Goal: Task Accomplishment & Management: Manage account settings

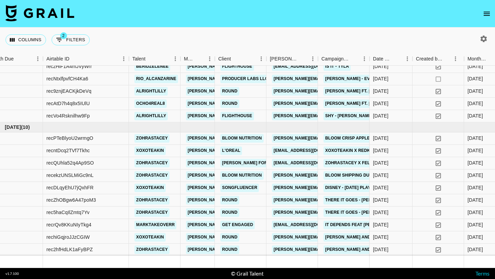
scroll to position [458, 14]
click at [175, 163] on div "zohrastacey" at bounding box center [155, 163] width 52 height 12
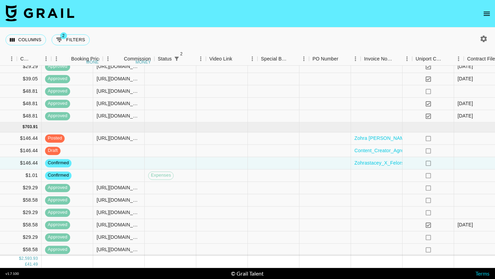
scroll to position [458, 706]
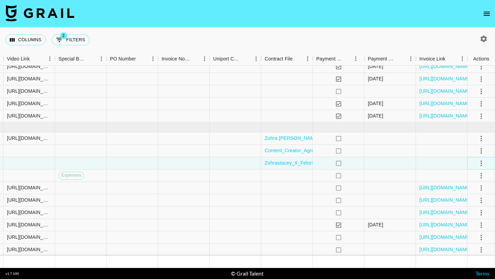
click at [480, 163] on icon "select merge strategy" at bounding box center [481, 163] width 8 height 8
click at [470, 203] on li "Draft Created" at bounding box center [472, 203] width 45 height 12
click at [419, 159] on div at bounding box center [442, 163] width 52 height 12
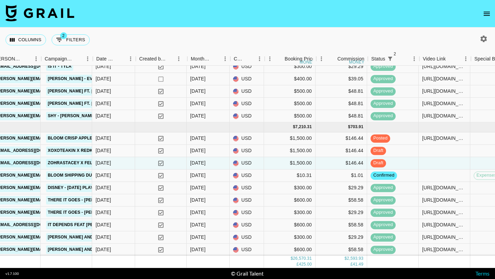
scroll to position [458, 290]
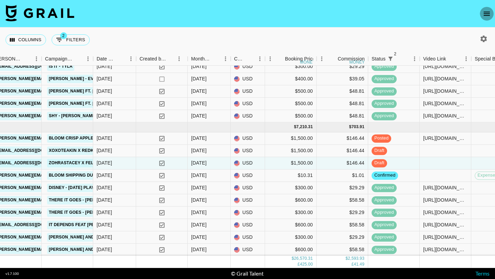
click at [485, 13] on icon "open drawer" at bounding box center [487, 14] width 8 height 8
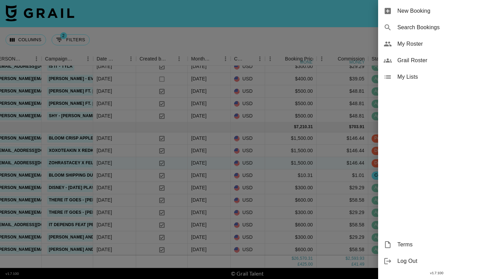
click at [411, 46] on span "My Roster" at bounding box center [443, 44] width 92 height 8
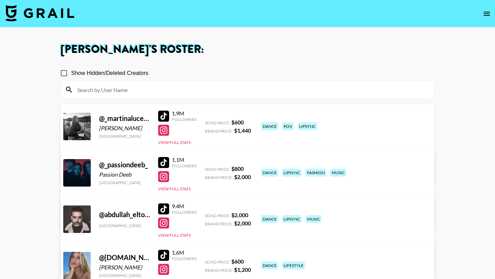
click at [184, 92] on input at bounding box center [251, 89] width 357 height 11
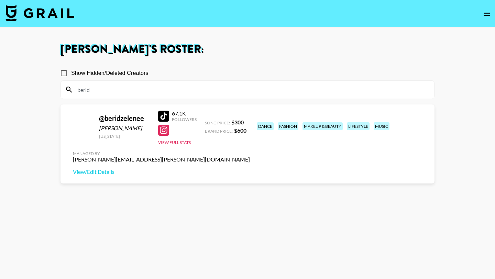
type input "berid"
click at [116, 91] on input "berid" at bounding box center [251, 89] width 357 height 11
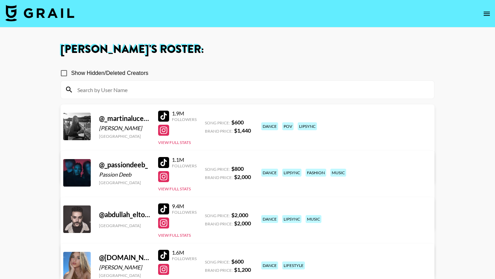
click at [47, 14] on img at bounding box center [40, 13] width 69 height 17
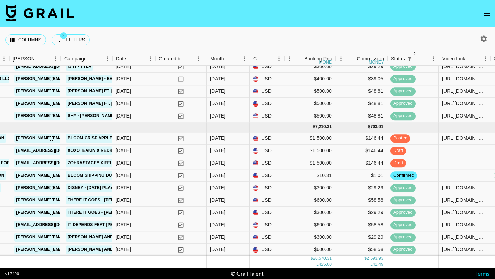
scroll to position [458, 272]
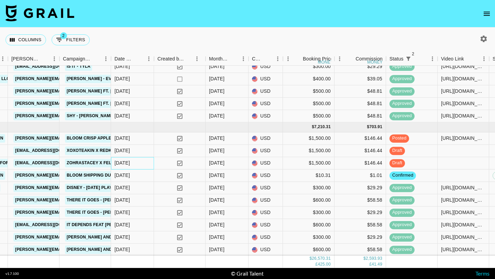
click at [143, 164] on div "29/08/2025" at bounding box center [132, 163] width 43 height 12
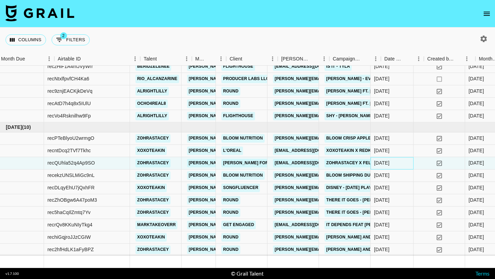
scroll to position [458, 0]
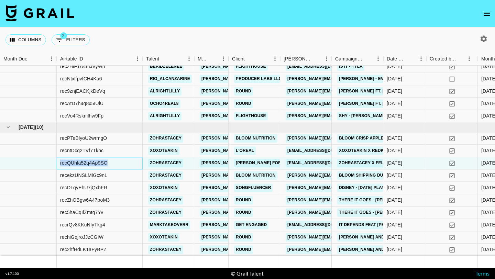
drag, startPoint x: 115, startPoint y: 164, endPoint x: 57, endPoint y: 163, distance: 57.8
click at [57, 163] on div "recQUhla52q4Ap9SO" at bounding box center [100, 163] width 86 height 12
copy div "recQUhla52q4Ap9SO"
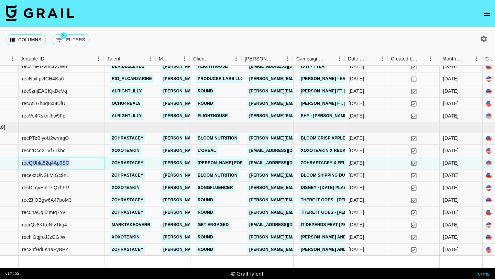
scroll to position [458, 39]
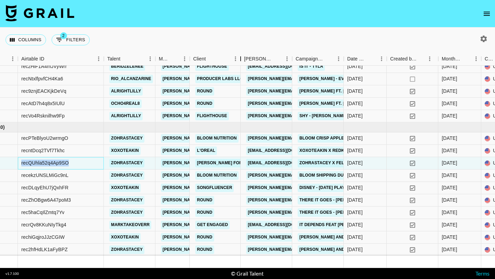
click at [240, 60] on div "Client" at bounding box center [241, 58] width 8 height 13
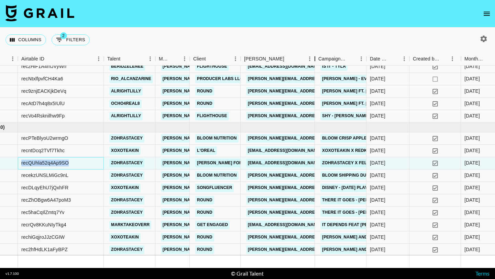
drag, startPoint x: 292, startPoint y: 56, endPoint x: 314, endPoint y: 57, distance: 22.7
click at [314, 57] on div "Booker" at bounding box center [315, 58] width 8 height 13
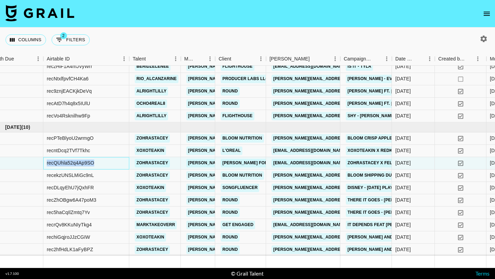
scroll to position [458, 11]
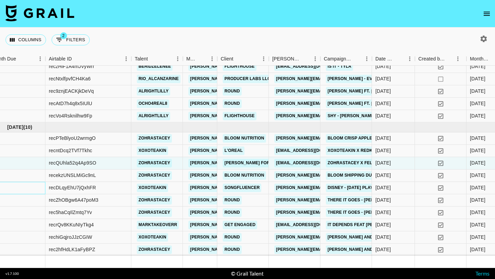
click at [28, 183] on div at bounding box center [17, 188] width 57 height 12
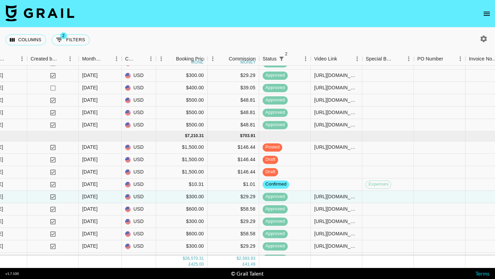
scroll to position [458, 399]
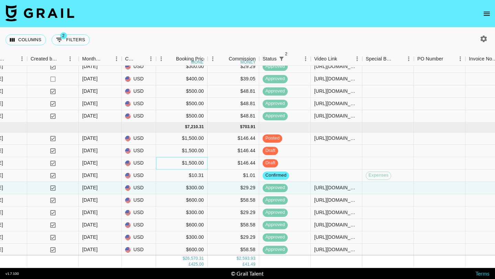
click at [164, 165] on div "$1,500.00" at bounding box center [182, 163] width 52 height 12
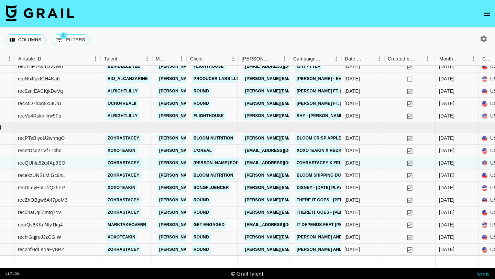
scroll to position [458, 42]
click at [484, 12] on icon "open drawer" at bounding box center [487, 14] width 6 height 4
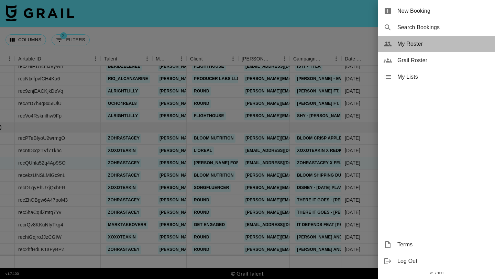
click at [418, 43] on span "My Roster" at bounding box center [443, 44] width 92 height 8
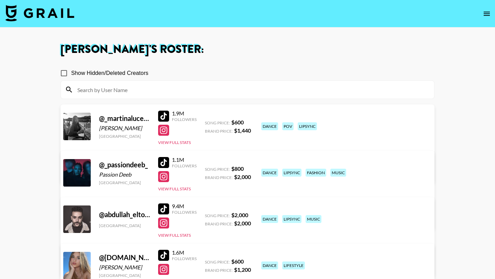
click at [178, 94] on input at bounding box center [251, 89] width 357 height 11
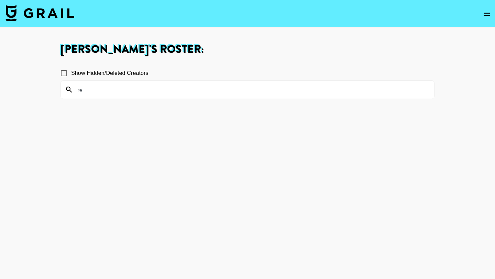
type input "r"
type input "ram"
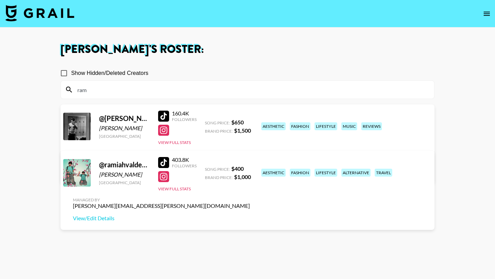
click at [175, 90] on input "ram" at bounding box center [251, 89] width 357 height 11
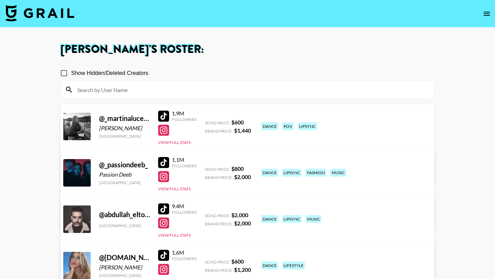
click at [197, 91] on input at bounding box center [251, 89] width 357 height 11
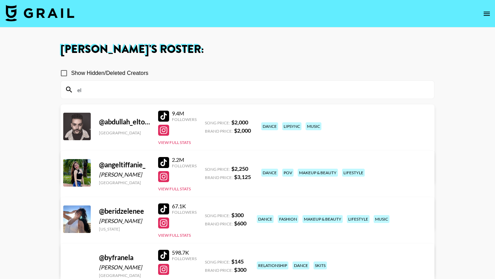
type input "e"
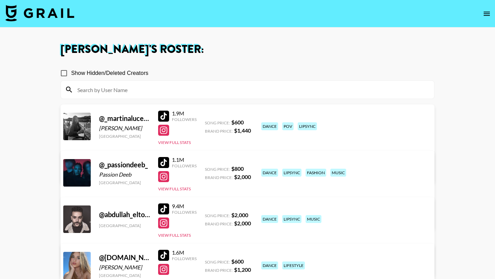
click at [162, 160] on div at bounding box center [163, 162] width 11 height 11
click at [191, 88] on input at bounding box center [251, 89] width 357 height 11
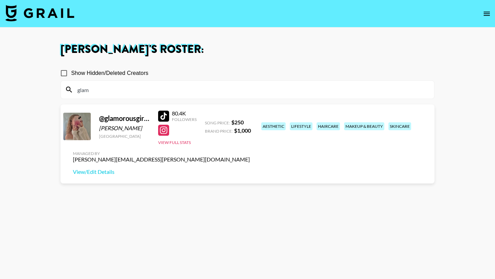
type input "glam"
click at [164, 112] on div at bounding box center [163, 116] width 11 height 11
click at [250, 168] on link "View/Edit Details" at bounding box center [161, 171] width 177 height 7
click at [161, 91] on input "glam" at bounding box center [251, 89] width 357 height 11
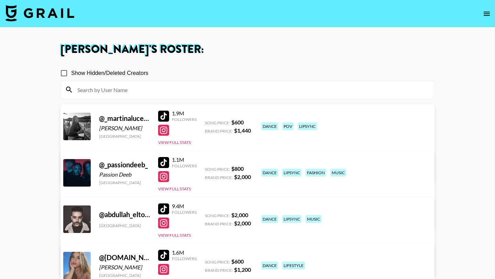
click at [119, 93] on input at bounding box center [251, 89] width 357 height 11
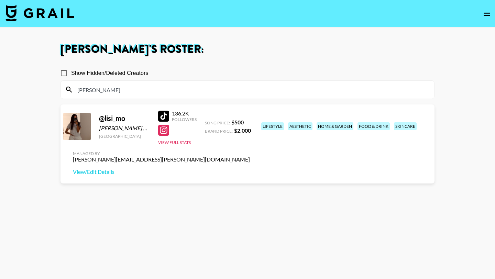
click at [164, 112] on div at bounding box center [163, 116] width 11 height 11
click at [144, 89] on input "[PERSON_NAME]" at bounding box center [251, 89] width 357 height 11
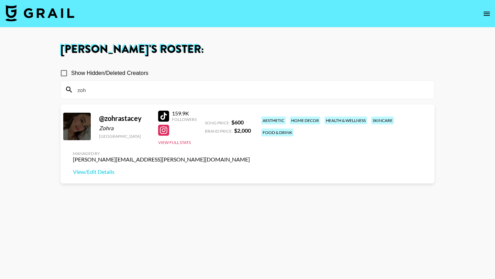
type input "zoh"
click at [164, 116] on div at bounding box center [163, 116] width 11 height 11
click at [162, 125] on div at bounding box center [163, 130] width 11 height 11
click at [487, 8] on button "open drawer" at bounding box center [487, 14] width 14 height 14
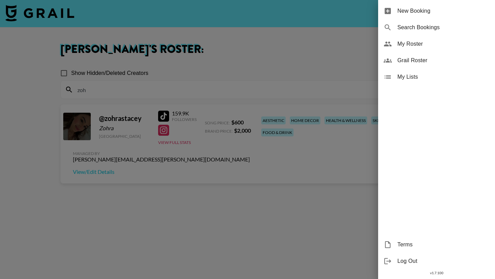
click at [415, 58] on span "Grail Roster" at bounding box center [443, 60] width 92 height 8
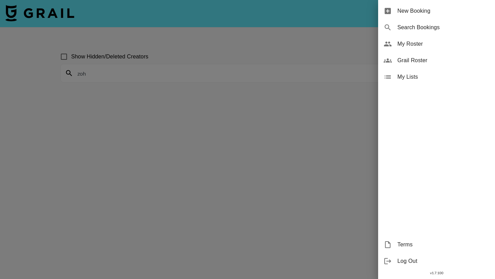
click at [195, 76] on div at bounding box center [247, 139] width 495 height 279
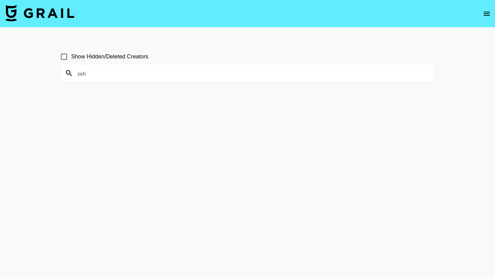
click at [177, 74] on input "zoh" at bounding box center [251, 73] width 357 height 11
paste input "jwarnockk"
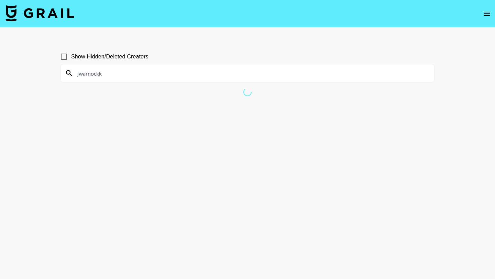
click at [150, 76] on input "jwarnockk" at bounding box center [251, 73] width 357 height 11
click at [132, 74] on input "jwarnockk" at bounding box center [251, 73] width 357 height 11
click at [114, 73] on input "jwarnockk" at bounding box center [251, 73] width 357 height 11
click at [100, 73] on input "jwarnockk" at bounding box center [251, 73] width 357 height 11
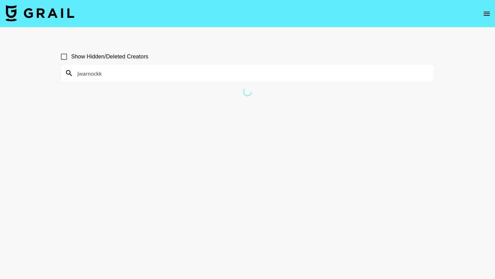
click at [100, 73] on input "jwarnockk" at bounding box center [251, 73] width 357 height 11
type input "jwarnockk"
click at [143, 74] on input "jwarnockk" at bounding box center [251, 73] width 357 height 11
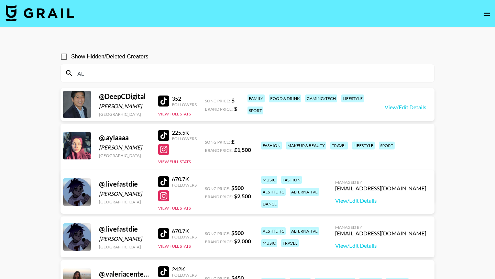
type input "A"
type input "a"
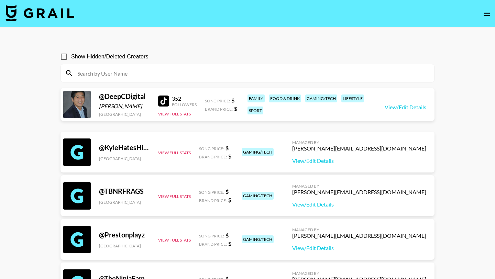
paste input "jwarnockk"
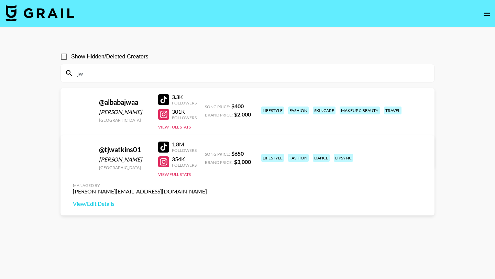
type input "j"
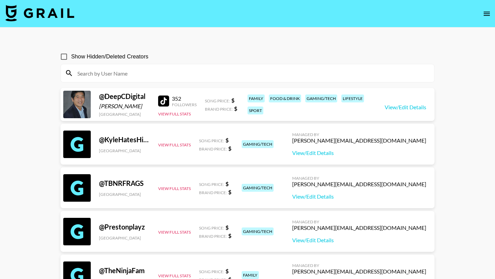
click at [224, 81] on div at bounding box center [247, 73] width 373 height 18
click at [224, 76] on input at bounding box center [251, 73] width 357 height 11
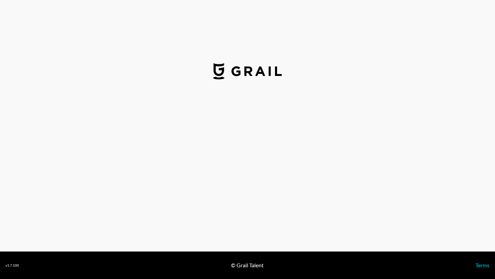
select select "USD"
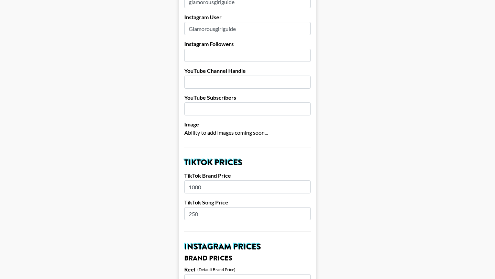
scroll to position [108, 0]
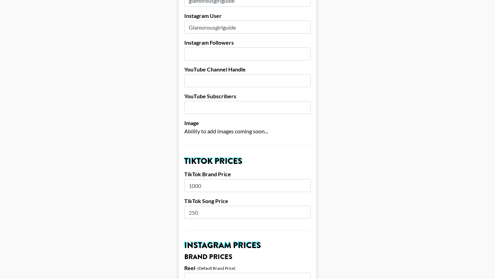
click at [206, 179] on input "1000" at bounding box center [247, 185] width 127 height 13
click at [194, 179] on input "1000" at bounding box center [247, 185] width 127 height 13
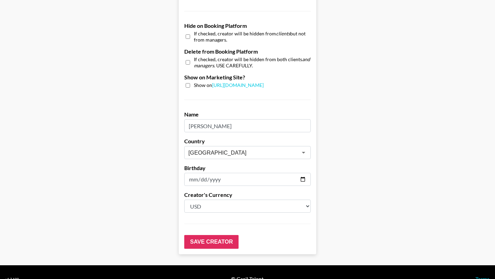
scroll to position [654, 0]
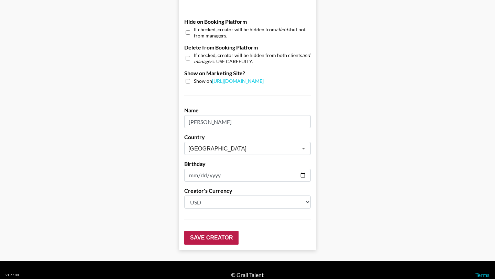
type input "1500"
click at [214, 231] on input "Save Creator" at bounding box center [211, 238] width 54 height 14
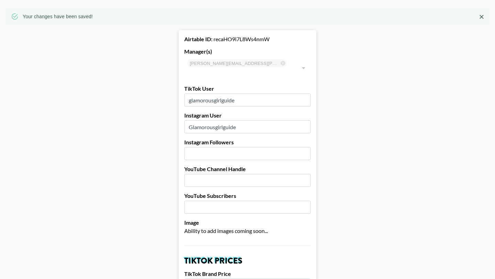
scroll to position [0, 0]
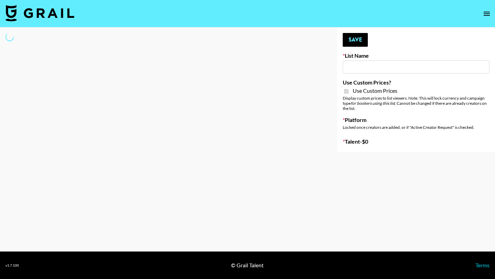
type input "Flimeal + Liveling"
checkbox input "true"
select select "Brand"
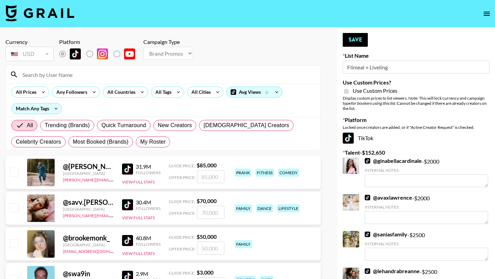
click at [124, 76] on input at bounding box center [167, 74] width 298 height 11
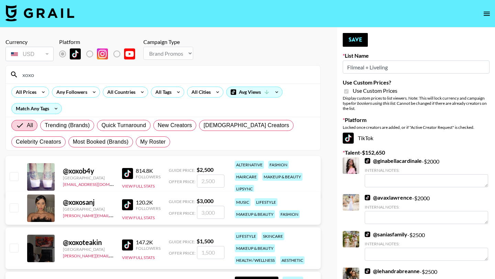
type input "xoxo"
click at [15, 249] on input "checkbox" at bounding box center [14, 248] width 8 height 8
checkbox input "true"
type input "1500"
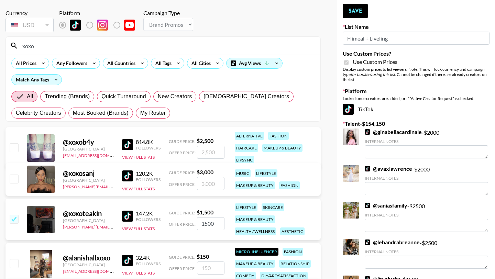
scroll to position [28, 0]
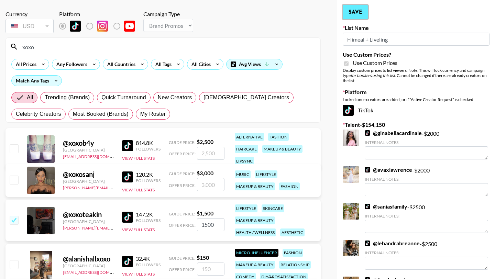
click at [355, 13] on button "Save" at bounding box center [355, 12] width 25 height 14
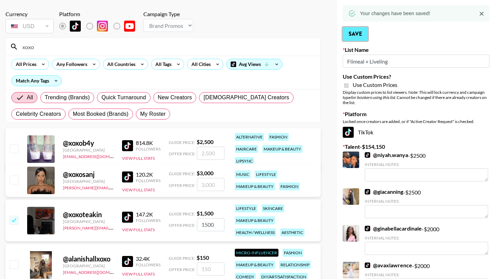
scroll to position [0, 0]
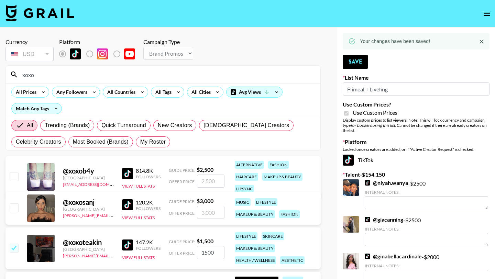
click at [105, 77] on input "xoxo" at bounding box center [167, 74] width 298 height 11
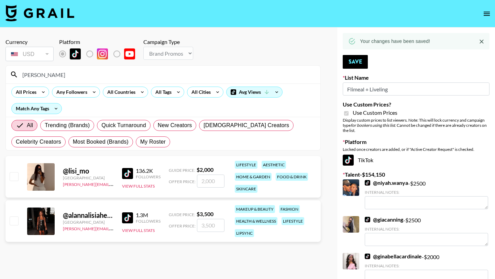
type input "[PERSON_NAME]"
click at [13, 177] on input "checkbox" at bounding box center [14, 176] width 8 height 8
checkbox input "true"
type input "2000"
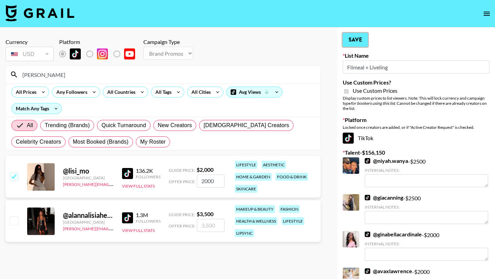
click at [351, 39] on button "Save" at bounding box center [355, 40] width 25 height 14
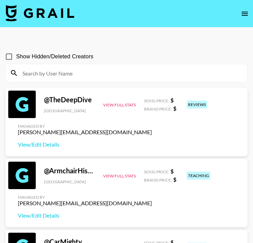
click at [60, 73] on input at bounding box center [130, 73] width 225 height 11
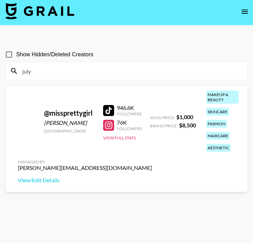
scroll to position [3, 0]
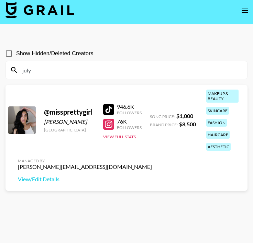
type input "july"
click at [108, 108] on div at bounding box center [108, 109] width 11 height 11
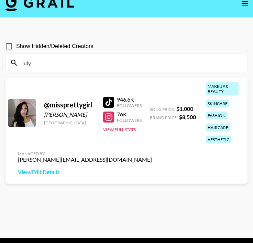
scroll to position [5, 0]
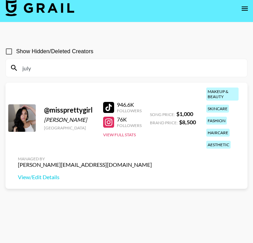
click at [109, 103] on div at bounding box center [108, 107] width 11 height 11
